Goal: Browse casually

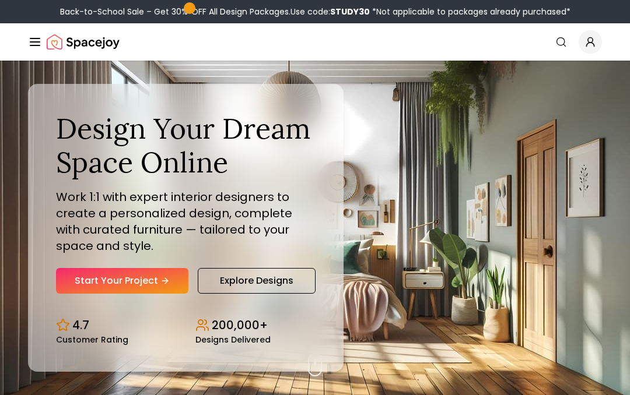
click at [364, 185] on div "Design Your Dream Space Online Work 1:1 with expert interior designers to creat…" at bounding box center [315, 228] width 630 height 335
click at [253, 280] on link "Explore Designs" at bounding box center [257, 281] width 118 height 26
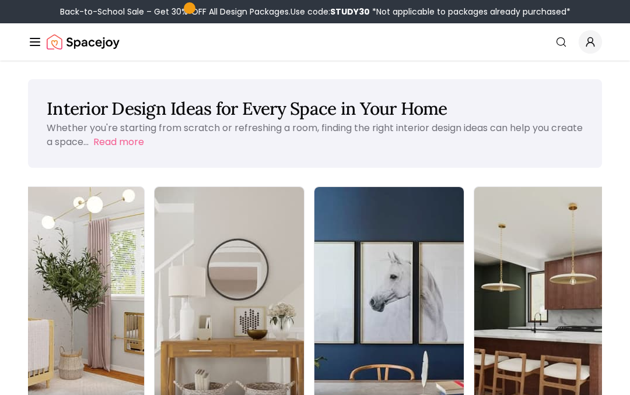
scroll to position [0, 513]
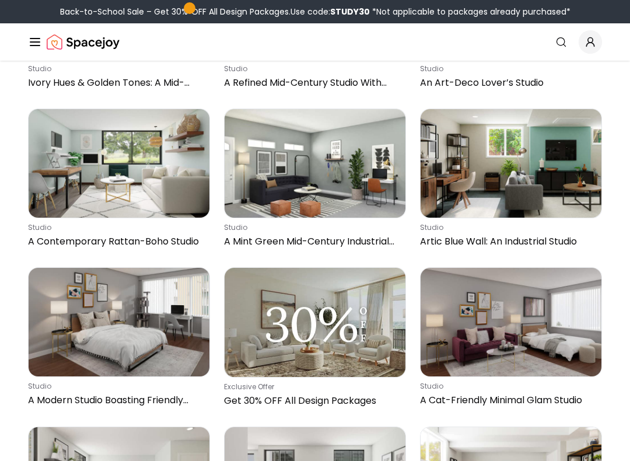
scroll to position [705, 0]
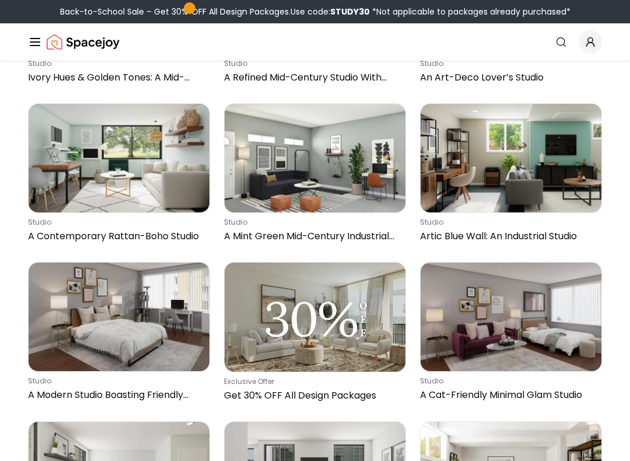
click at [529, 344] on img at bounding box center [511, 316] width 181 height 108
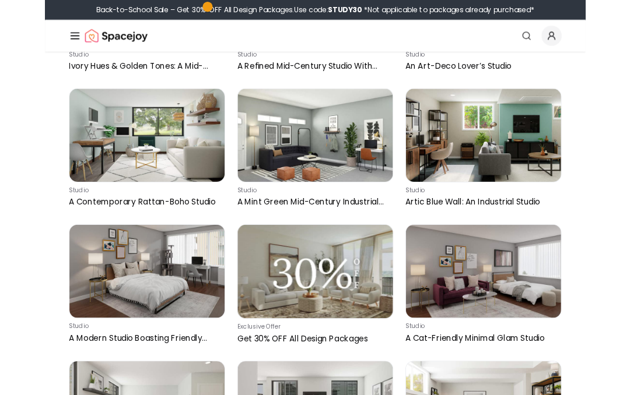
scroll to position [738, 0]
